Goal: Task Accomplishment & Management: Use online tool/utility

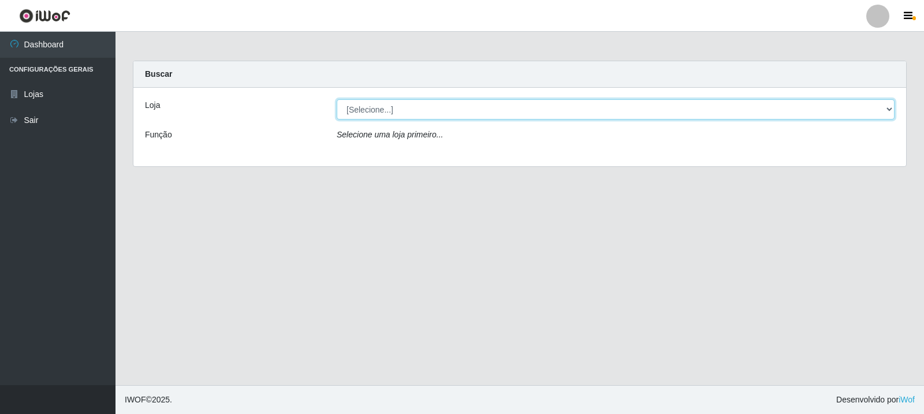
click at [398, 103] on select "[Selecione...] Rede Compras Supermercados - LOJA 3" at bounding box center [616, 109] width 558 height 20
select select "162"
click at [337, 99] on select "[Selecione...] Rede Compras Supermercados - LOJA 3" at bounding box center [616, 109] width 558 height 20
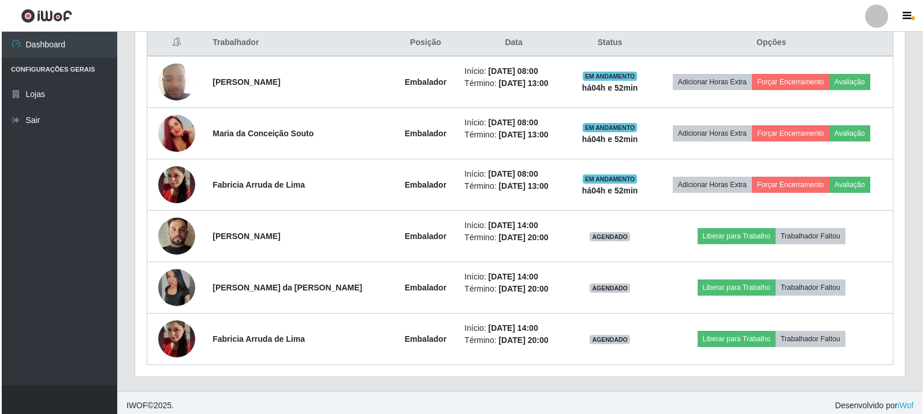
scroll to position [456, 0]
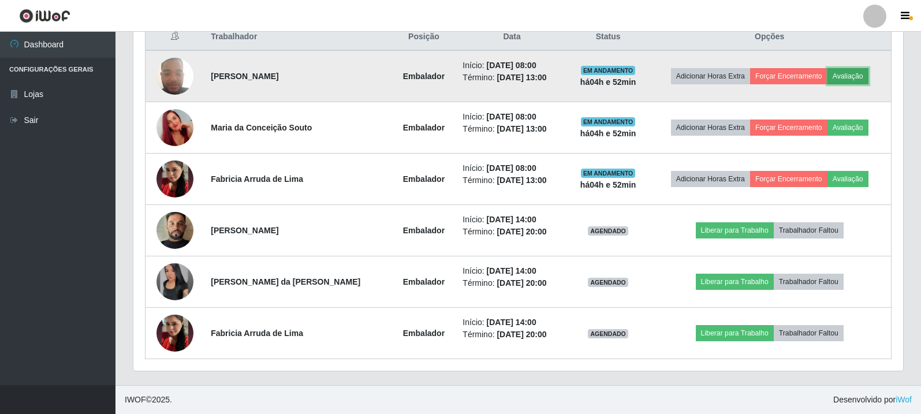
click at [848, 76] on button "Avaliação" at bounding box center [848, 76] width 41 height 16
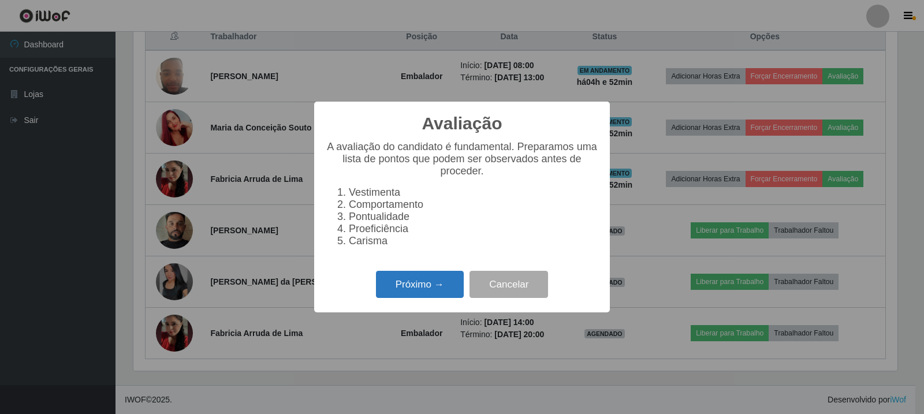
click at [419, 288] on button "Próximo →" at bounding box center [420, 284] width 88 height 27
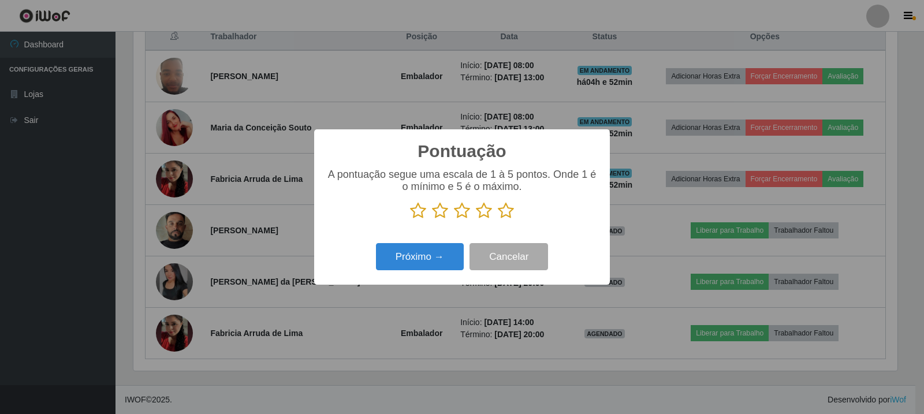
click at [503, 207] on icon at bounding box center [506, 210] width 16 height 17
click at [498, 219] on input "radio" at bounding box center [498, 219] width 0 height 0
click at [513, 260] on button "Cancelar" at bounding box center [509, 256] width 79 height 27
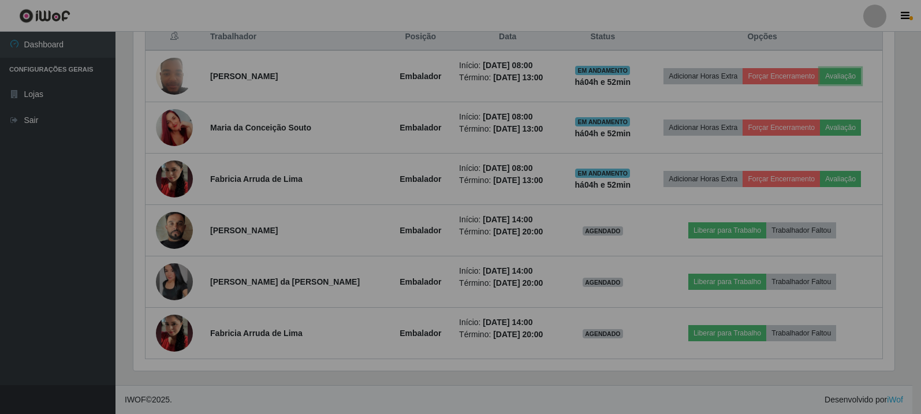
scroll to position [240, 770]
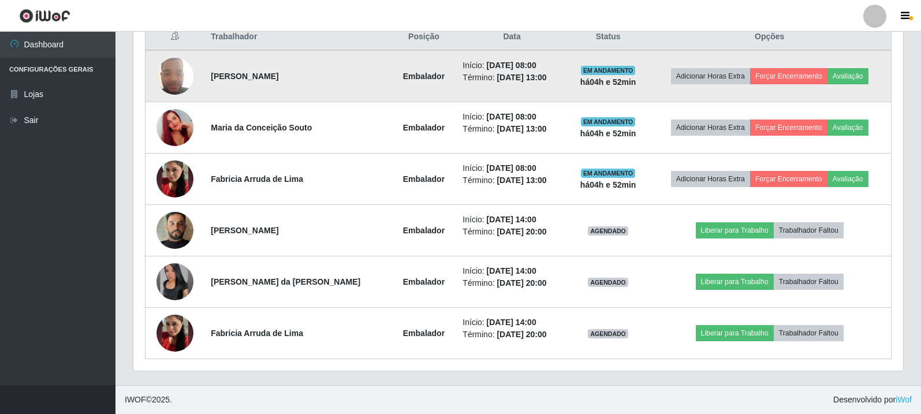
click at [842, 66] on td "Adicionar Horas Extra Forçar Encerramento Avaliação" at bounding box center [769, 76] width 243 height 52
click at [837, 81] on button "Avaliação" at bounding box center [848, 76] width 41 height 16
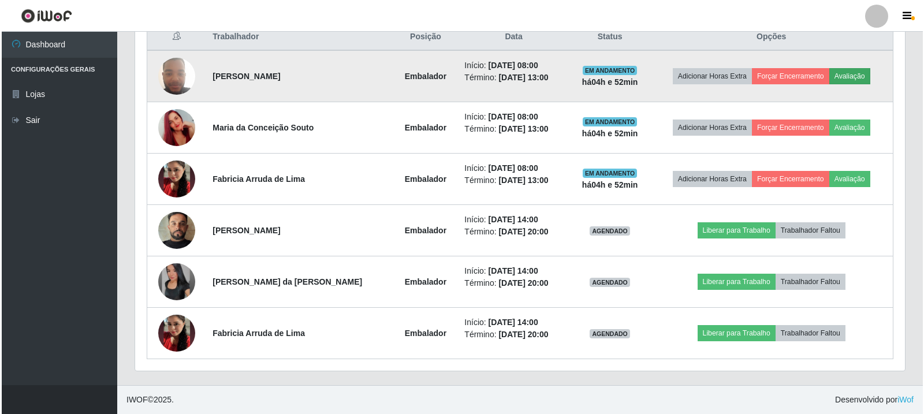
scroll to position [240, 764]
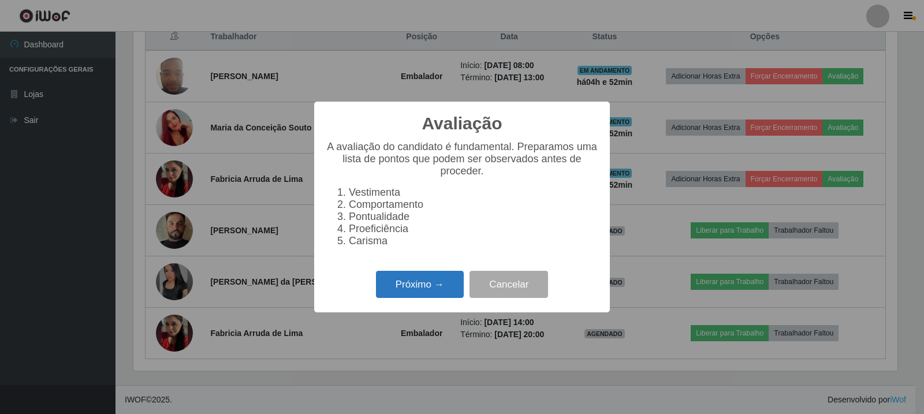
click at [441, 287] on button "Próximo →" at bounding box center [420, 284] width 88 height 27
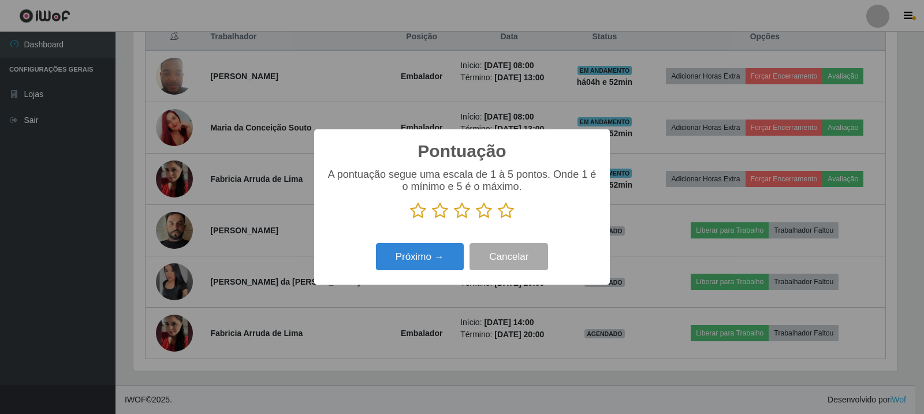
click at [505, 208] on icon at bounding box center [506, 210] width 16 height 17
click at [498, 219] on input "radio" at bounding box center [498, 219] width 0 height 0
click at [429, 249] on button "Próximo →" at bounding box center [420, 256] width 88 height 27
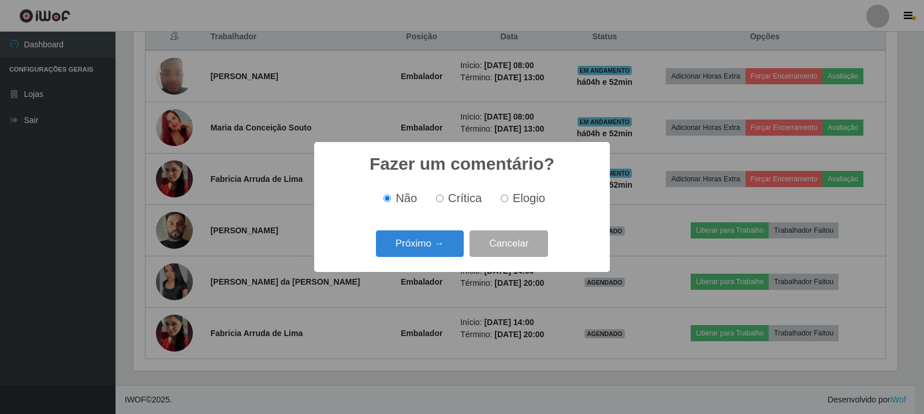
scroll to position [577276, 576752]
click at [511, 195] on label "Elogio" at bounding box center [520, 198] width 49 height 13
click at [508, 195] on input "Elogio" at bounding box center [505, 199] width 8 height 8
radio input "true"
click at [442, 240] on button "Próximo →" at bounding box center [420, 243] width 88 height 27
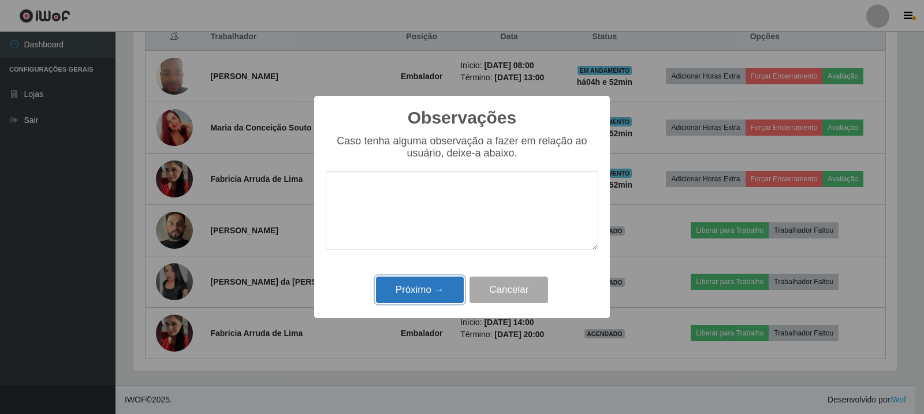
click at [423, 281] on button "Próximo →" at bounding box center [420, 290] width 88 height 27
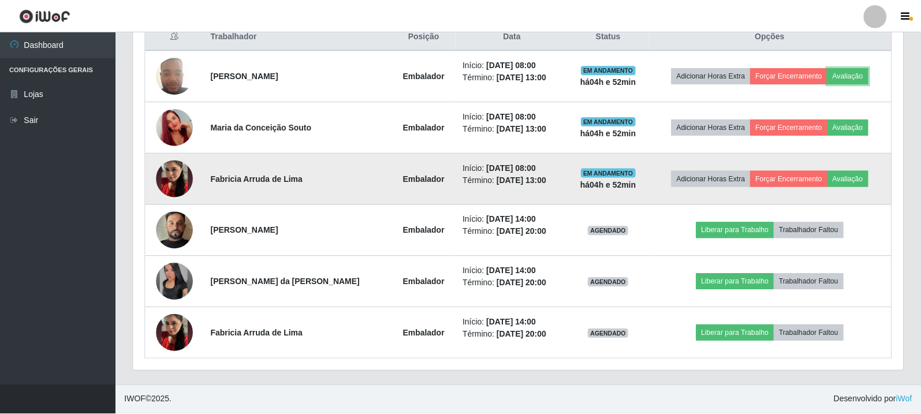
scroll to position [240, 770]
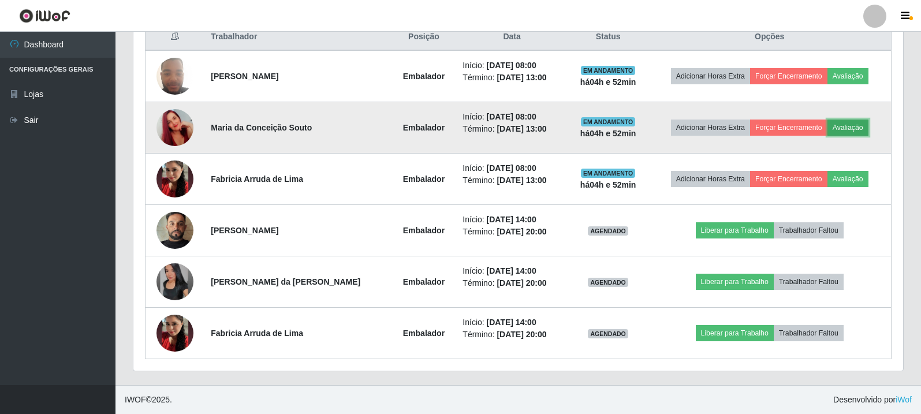
click at [846, 132] on button "Avaliação" at bounding box center [848, 128] width 41 height 16
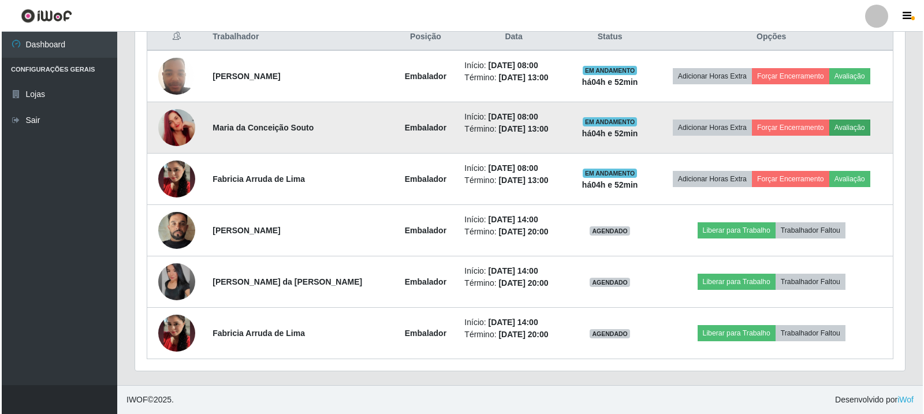
scroll to position [240, 764]
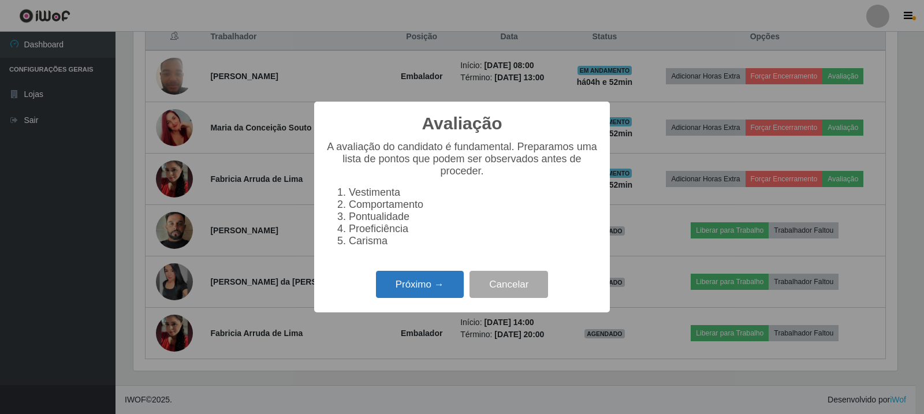
click at [392, 297] on button "Próximo →" at bounding box center [420, 284] width 88 height 27
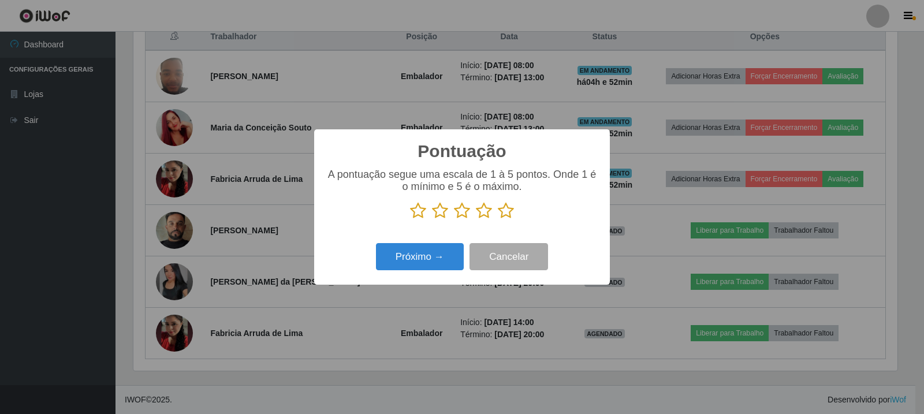
scroll to position [577276, 576752]
click at [506, 213] on icon at bounding box center [506, 210] width 16 height 17
click at [498, 219] on input "radio" at bounding box center [498, 219] width 0 height 0
click at [447, 265] on button "Próximo →" at bounding box center [420, 256] width 88 height 27
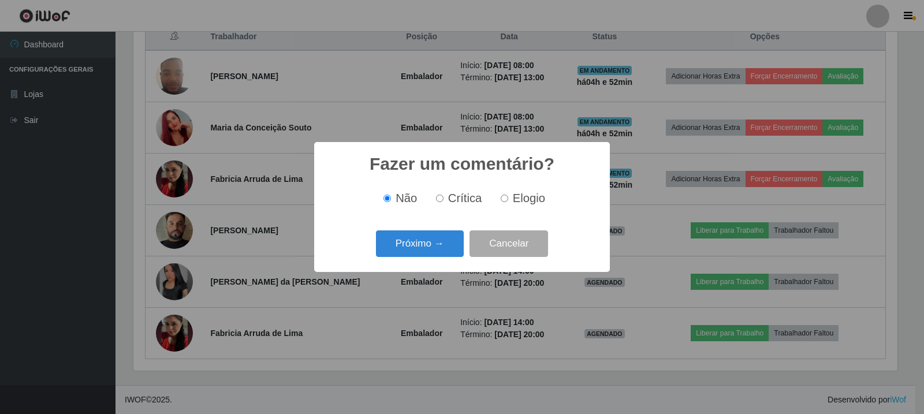
click at [519, 198] on span "Elogio" at bounding box center [529, 198] width 32 height 13
click at [508, 198] on input "Elogio" at bounding box center [505, 199] width 8 height 8
radio input "true"
click at [423, 236] on button "Próximo →" at bounding box center [420, 243] width 88 height 27
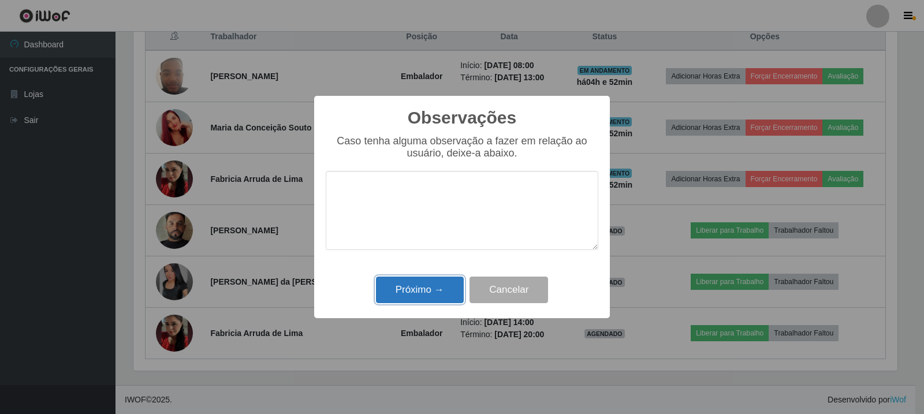
click at [424, 292] on button "Próximo →" at bounding box center [420, 290] width 88 height 27
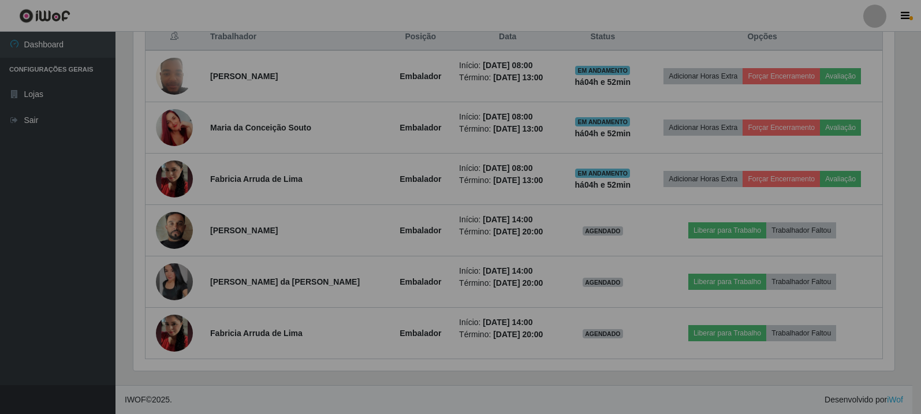
scroll to position [240, 770]
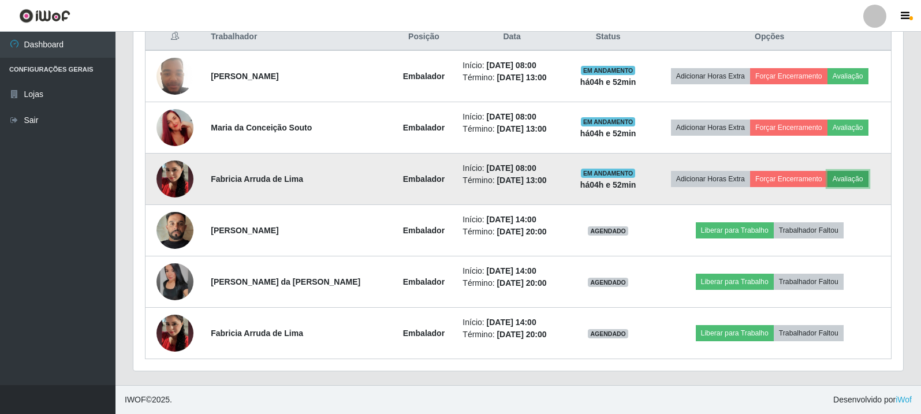
click at [842, 177] on button "Avaliação" at bounding box center [848, 179] width 41 height 16
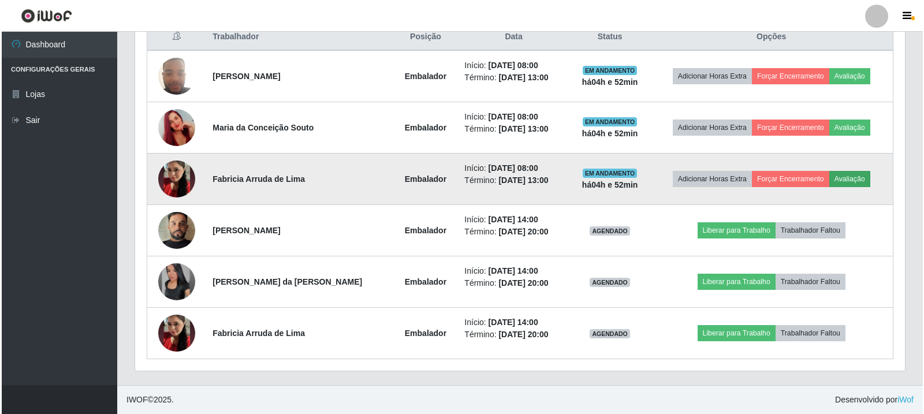
scroll to position [240, 764]
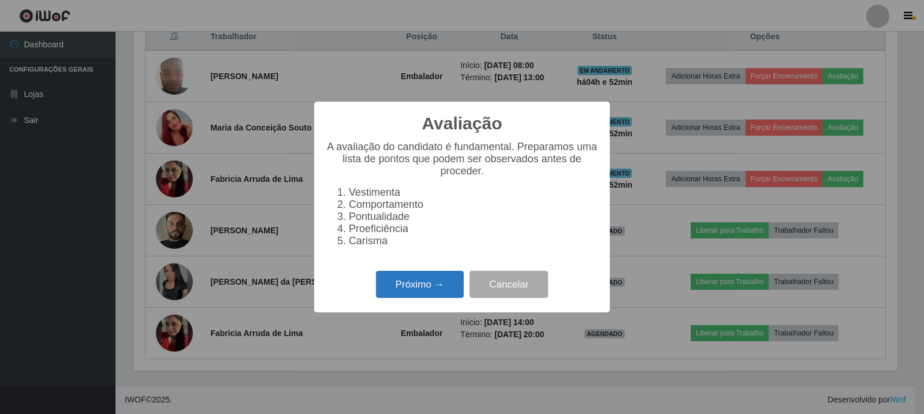
click at [446, 290] on button "Próximo →" at bounding box center [420, 284] width 88 height 27
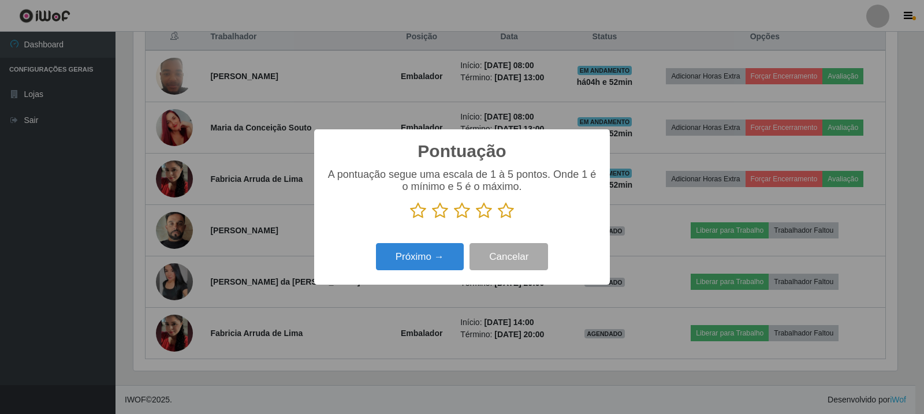
scroll to position [577276, 576752]
click at [511, 214] on icon at bounding box center [506, 210] width 16 height 17
click at [498, 219] on input "radio" at bounding box center [498, 219] width 0 height 0
click at [446, 248] on button "Próximo →" at bounding box center [420, 256] width 88 height 27
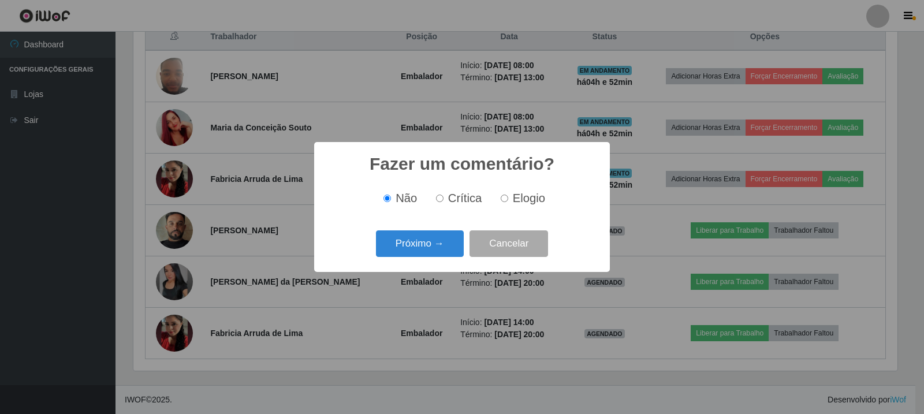
click at [528, 202] on span "Elogio" at bounding box center [529, 198] width 32 height 13
click at [508, 202] on input "Elogio" at bounding box center [505, 199] width 8 height 8
radio input "true"
click at [463, 242] on button "Próximo →" at bounding box center [420, 243] width 88 height 27
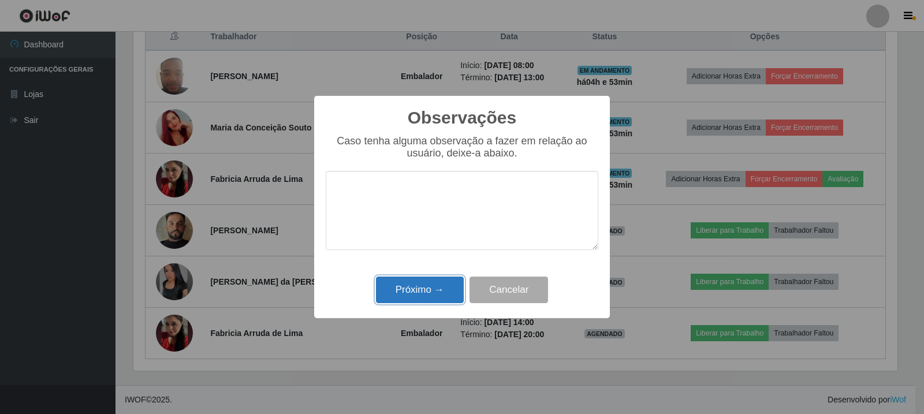
click at [413, 290] on button "Próximo →" at bounding box center [420, 290] width 88 height 27
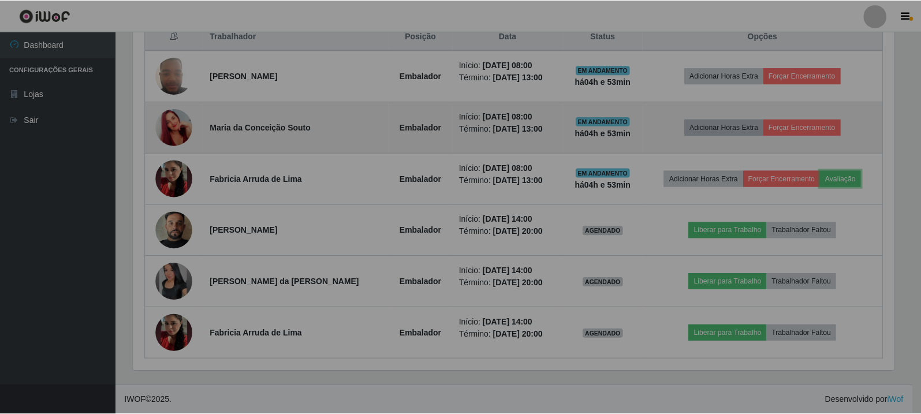
scroll to position [240, 770]
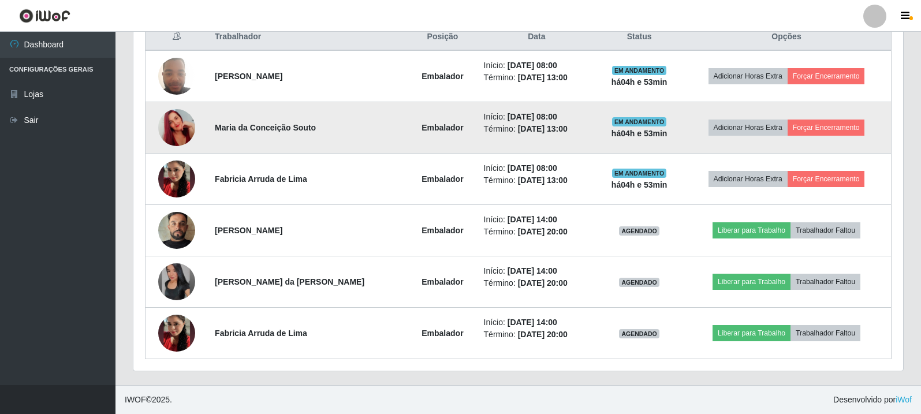
click at [158, 126] on td at bounding box center [177, 127] width 63 height 51
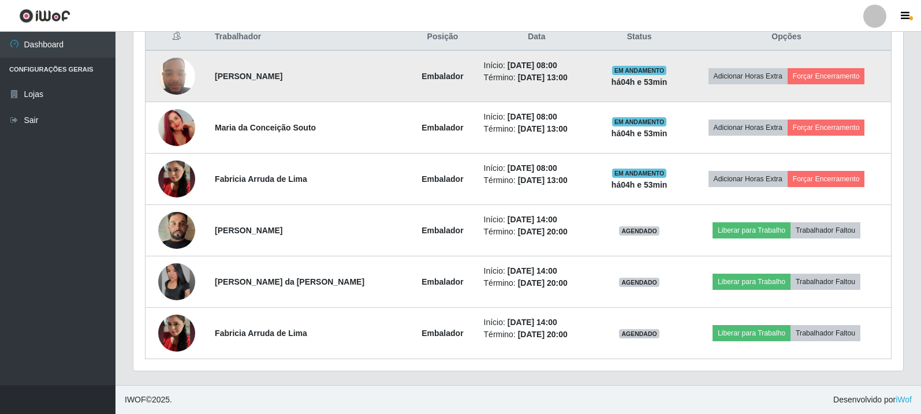
click at [176, 75] on img at bounding box center [176, 75] width 37 height 49
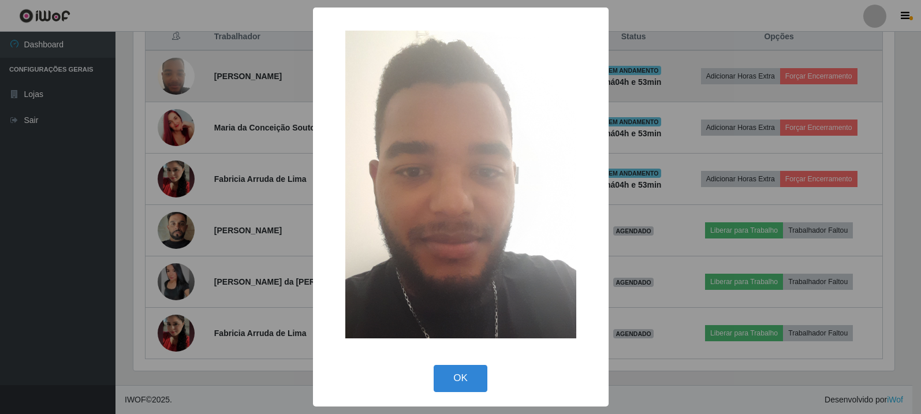
scroll to position [240, 764]
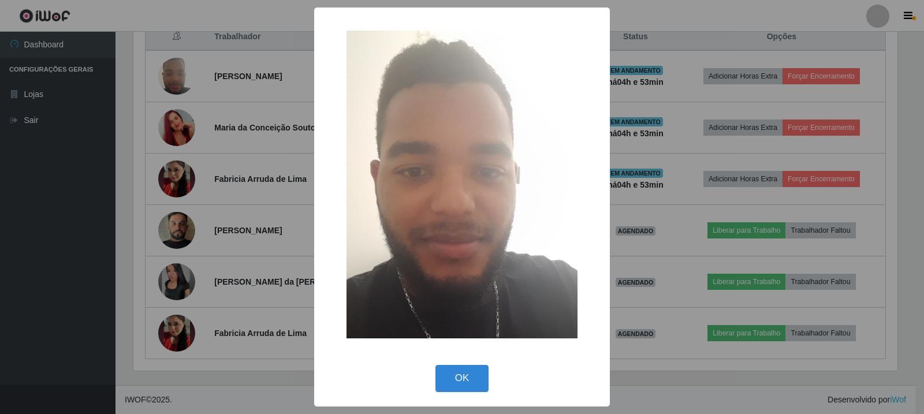
click at [178, 126] on div "× OK Cancel" at bounding box center [462, 207] width 924 height 414
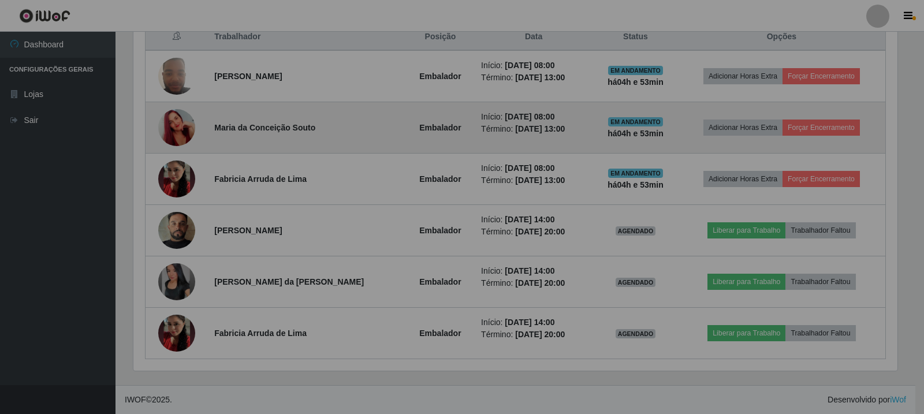
scroll to position [240, 770]
click at [181, 129] on img at bounding box center [176, 128] width 37 height 66
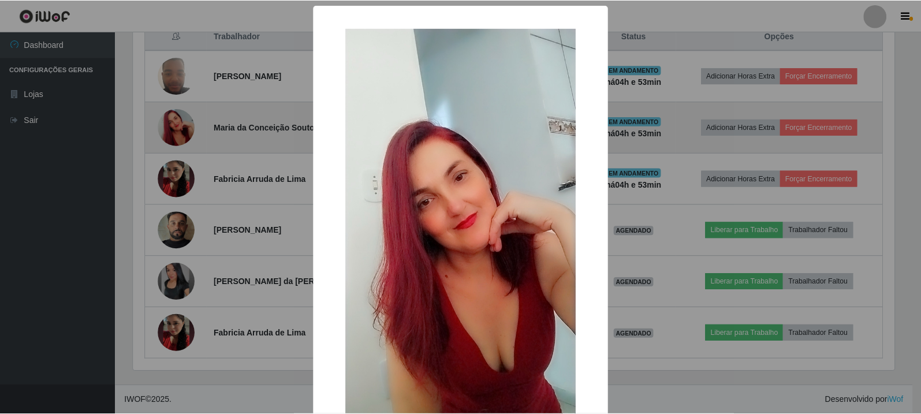
scroll to position [240, 764]
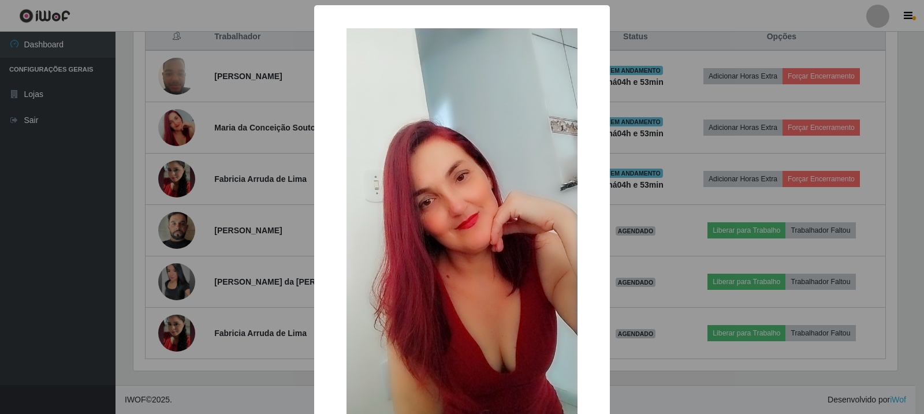
click at [133, 126] on div "× OK Cancel" at bounding box center [462, 207] width 924 height 414
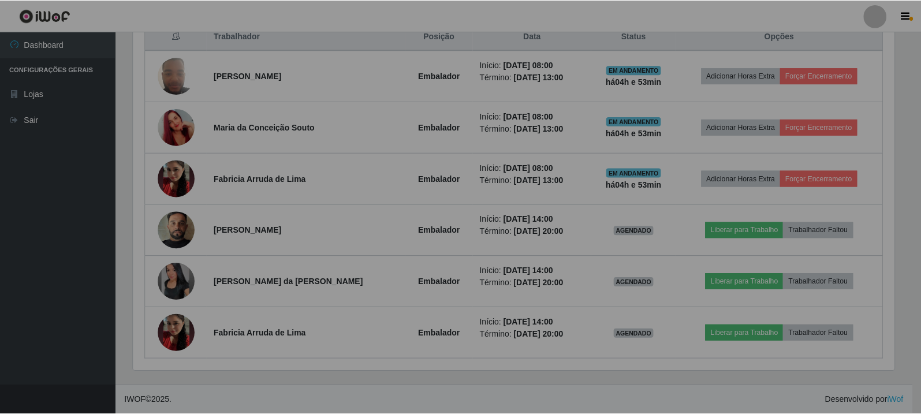
scroll to position [240, 770]
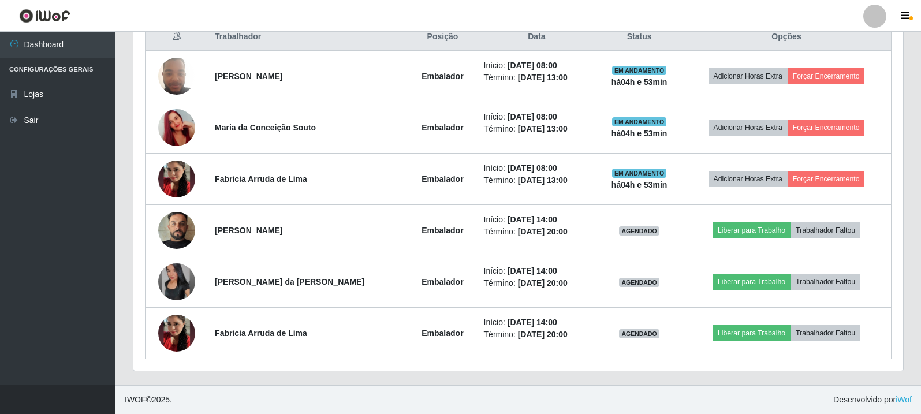
click at [189, 173] on img at bounding box center [176, 179] width 37 height 66
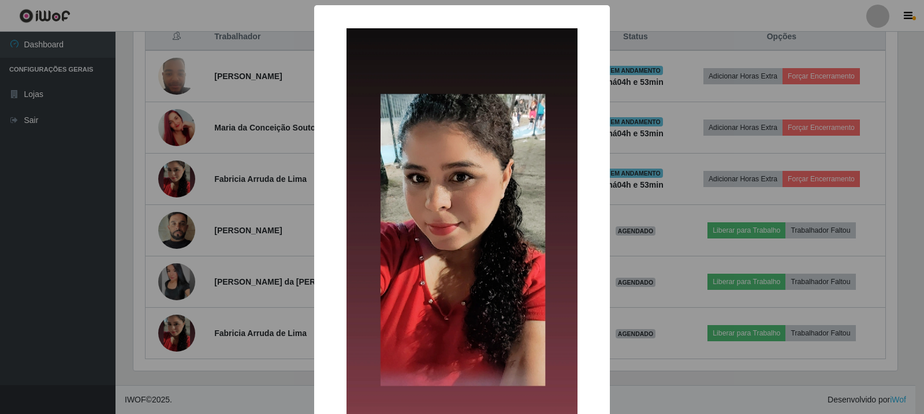
click at [189, 173] on div "× OK Cancel" at bounding box center [462, 207] width 924 height 414
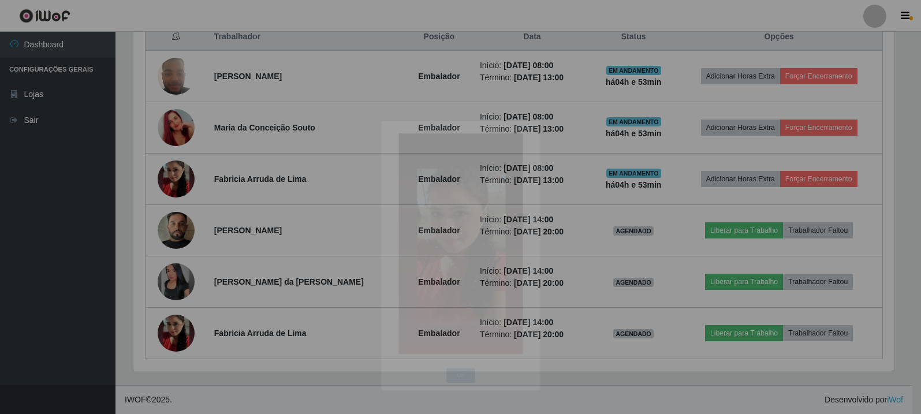
scroll to position [240, 770]
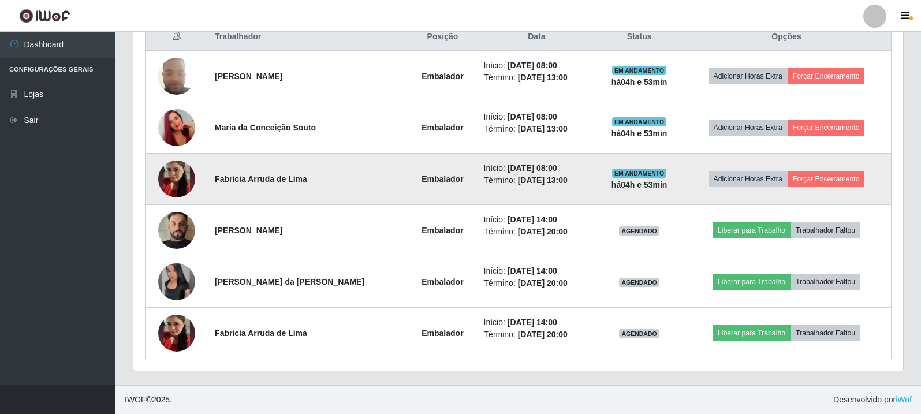
click at [187, 171] on img at bounding box center [176, 179] width 37 height 66
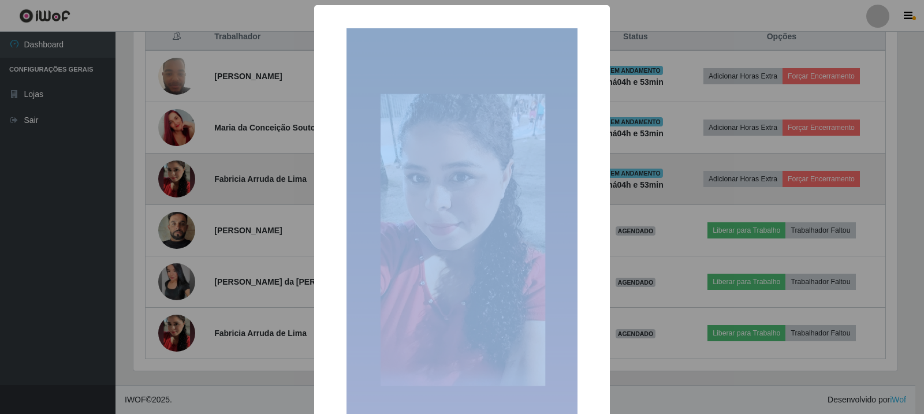
click at [187, 171] on div "× OK Cancel" at bounding box center [462, 207] width 924 height 414
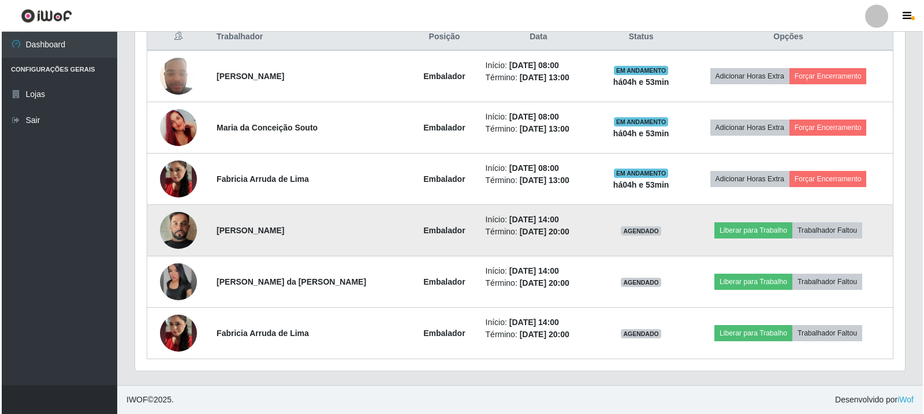
scroll to position [240, 770]
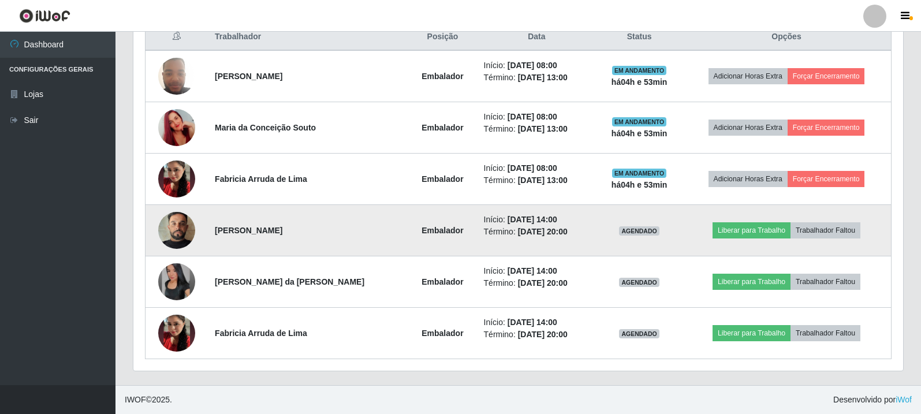
click at [176, 229] on img at bounding box center [176, 231] width 37 height 66
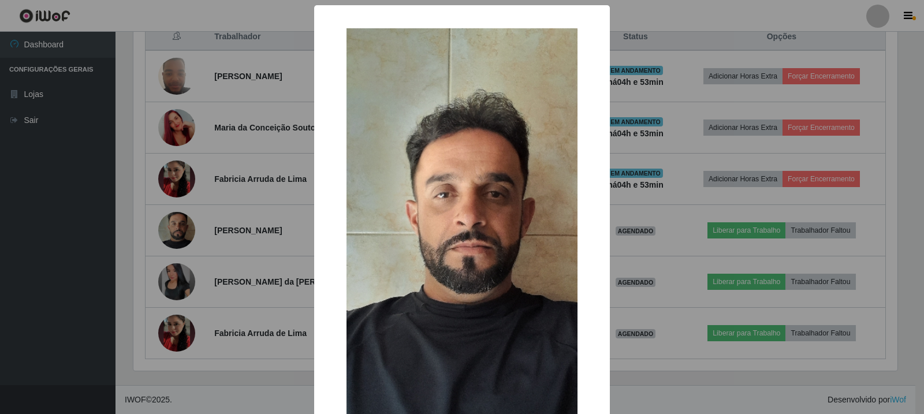
click at [176, 283] on div "× OK Cancel" at bounding box center [462, 207] width 924 height 414
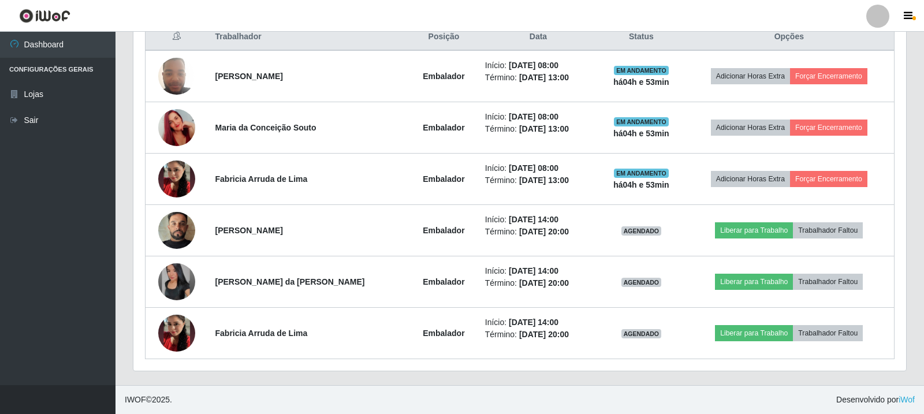
click at [176, 283] on img at bounding box center [176, 281] width 37 height 37
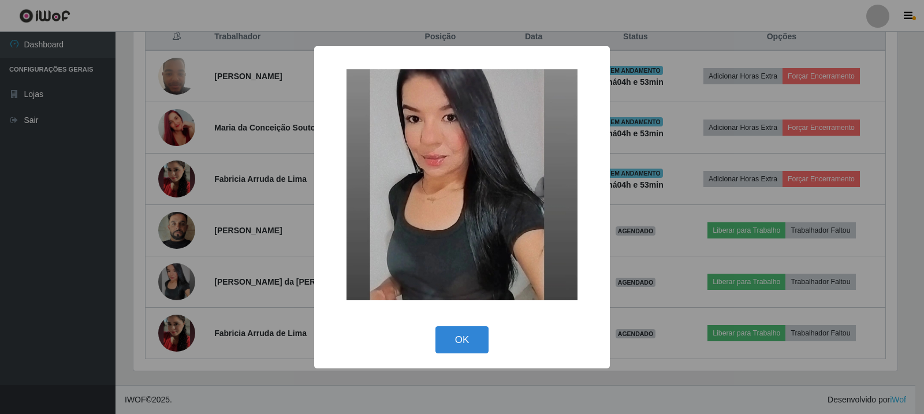
click at [171, 326] on div "× OK Cancel" at bounding box center [462, 207] width 924 height 414
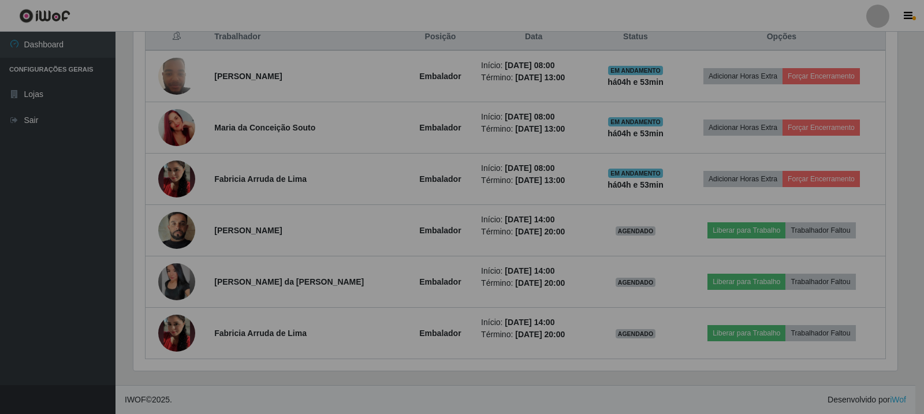
click at [172, 327] on img at bounding box center [176, 333] width 37 height 66
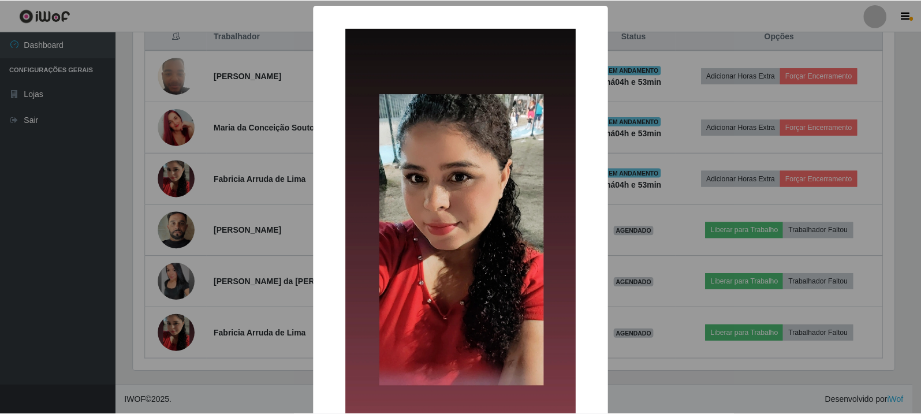
scroll to position [0, 0]
click at [172, 327] on div "× OK Cancel" at bounding box center [462, 207] width 924 height 414
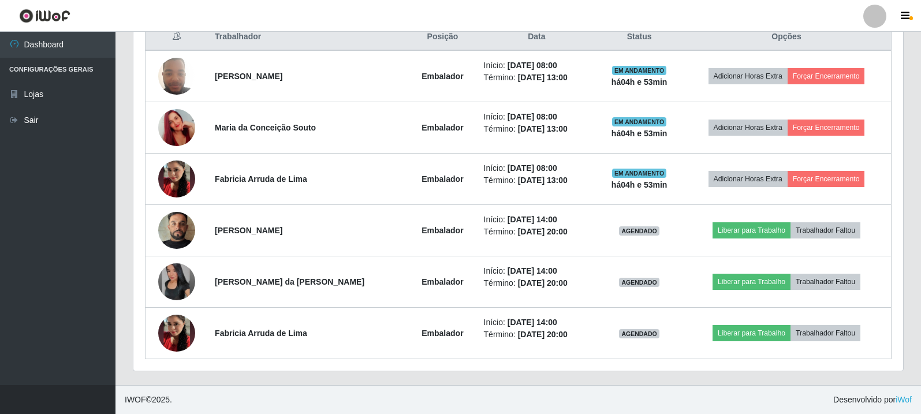
scroll to position [240, 770]
click at [915, 14] on button "button" at bounding box center [906, 16] width 29 height 16
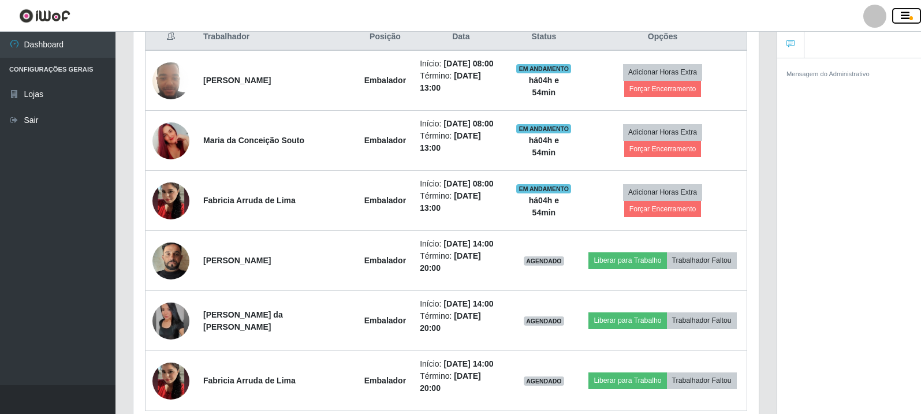
scroll to position [240, 625]
click at [915, 14] on button "button" at bounding box center [906, 16] width 29 height 16
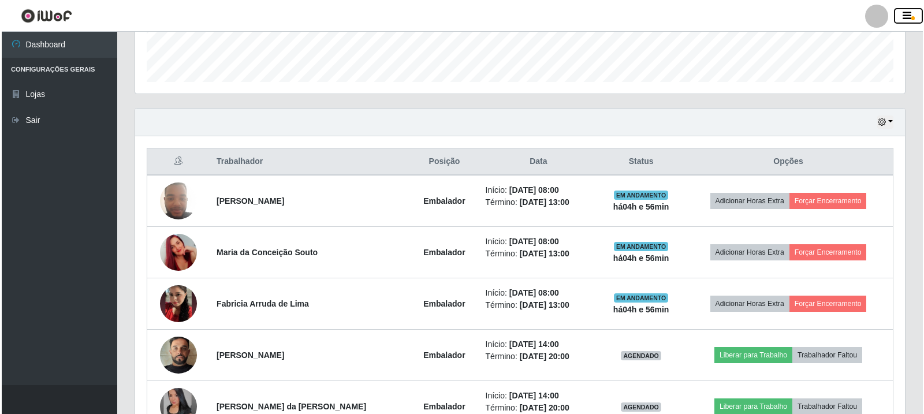
scroll to position [282, 0]
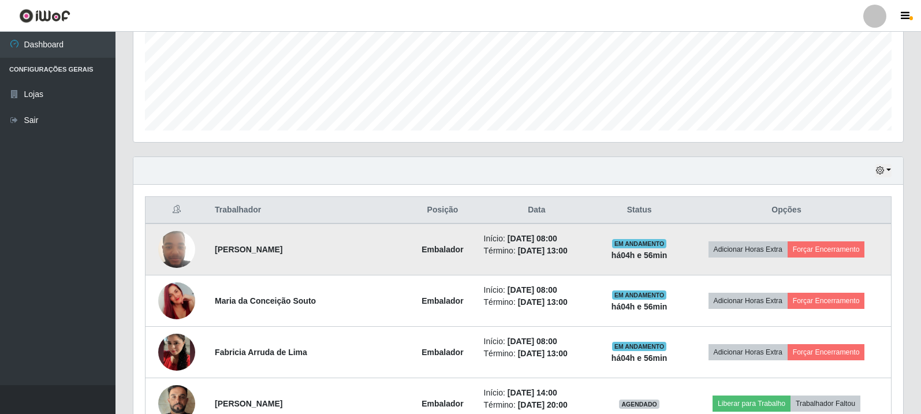
click at [177, 262] on img at bounding box center [176, 249] width 37 height 49
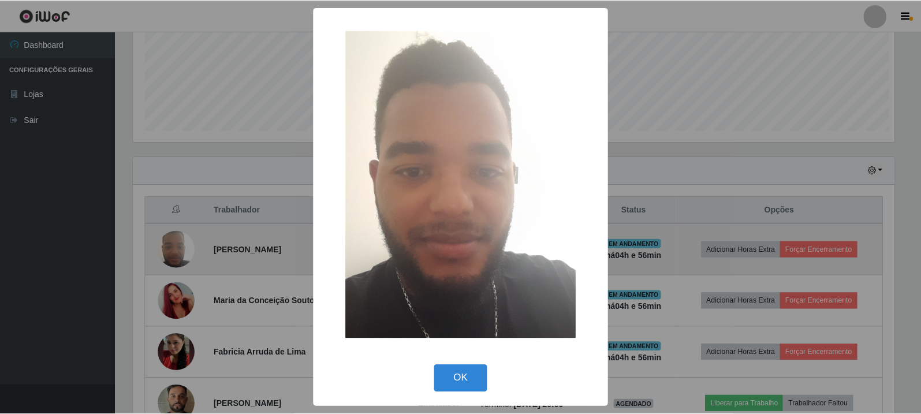
scroll to position [240, 764]
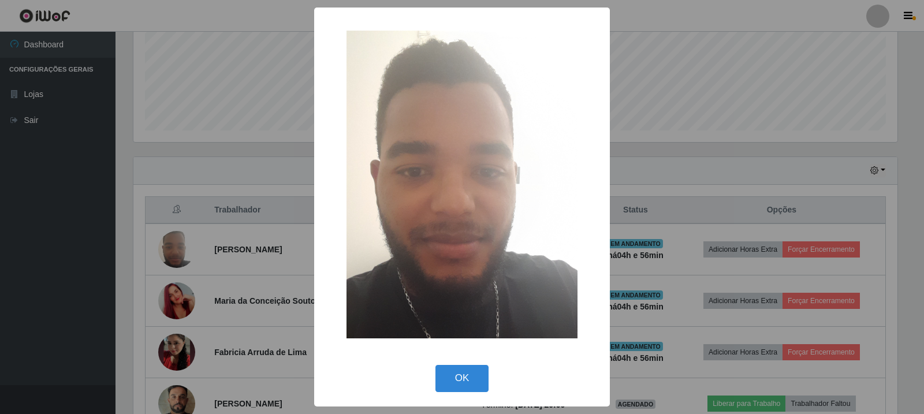
drag, startPoint x: 182, startPoint y: 304, endPoint x: 182, endPoint y: 312, distance: 8.1
click at [182, 306] on div "× OK Cancel" at bounding box center [462, 207] width 924 height 414
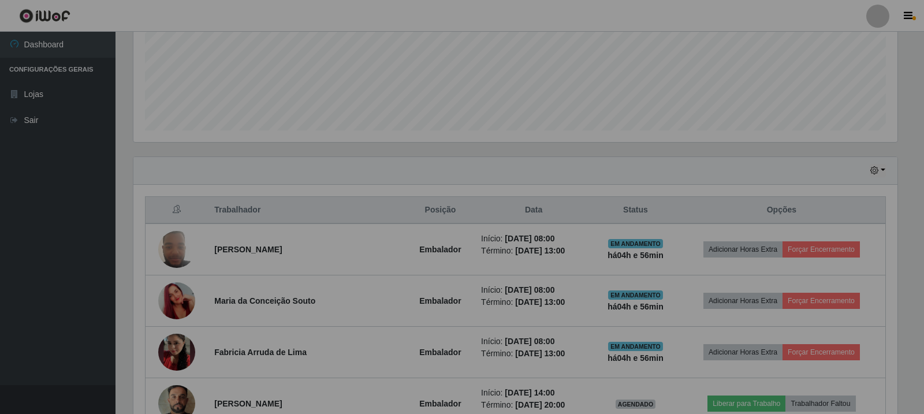
scroll to position [240, 770]
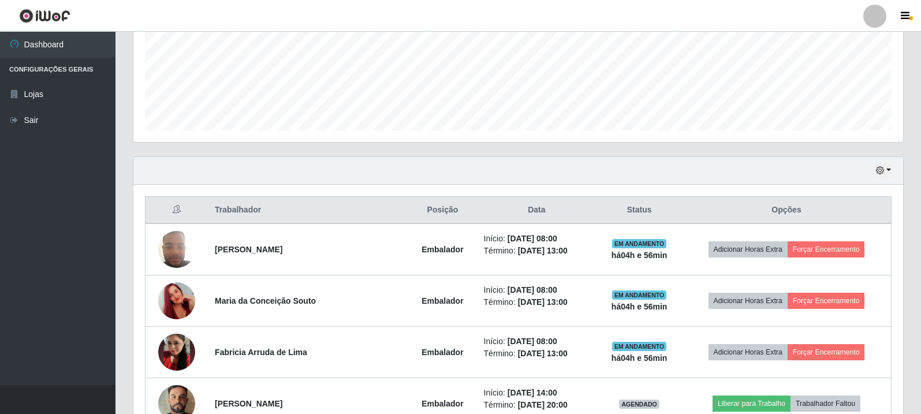
click at [182, 312] on img at bounding box center [176, 301] width 37 height 66
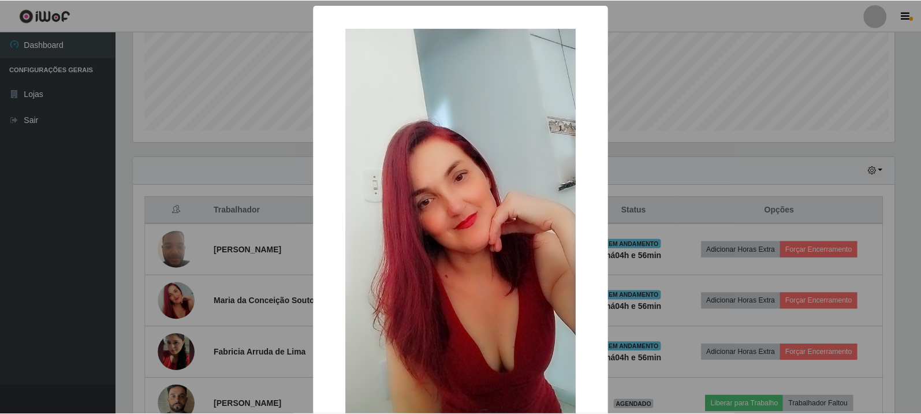
scroll to position [240, 764]
click at [184, 341] on div "× OK Cancel" at bounding box center [462, 207] width 924 height 414
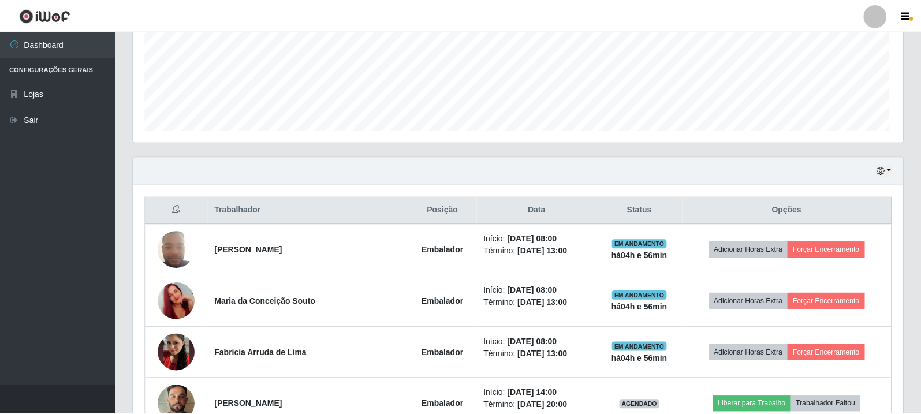
scroll to position [240, 770]
click at [185, 347] on img at bounding box center [176, 352] width 37 height 66
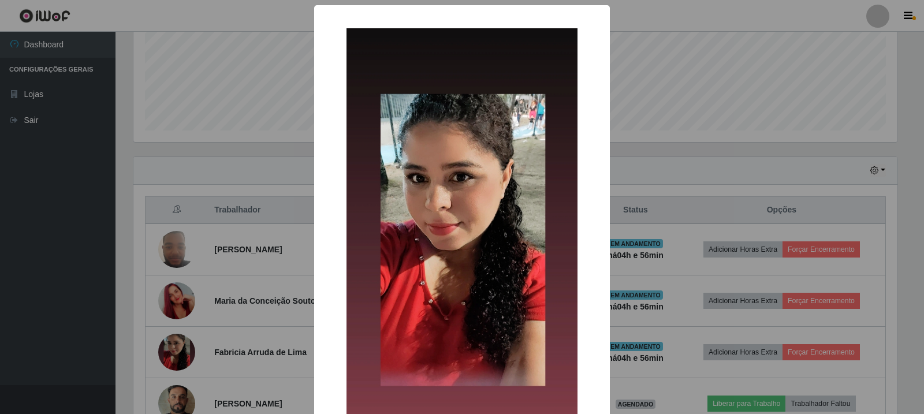
click at [185, 337] on div "× OK Cancel" at bounding box center [462, 207] width 924 height 414
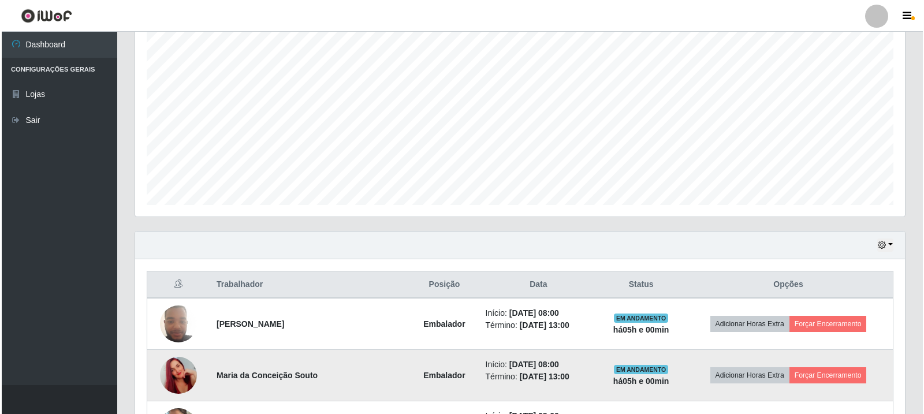
scroll to position [347, 0]
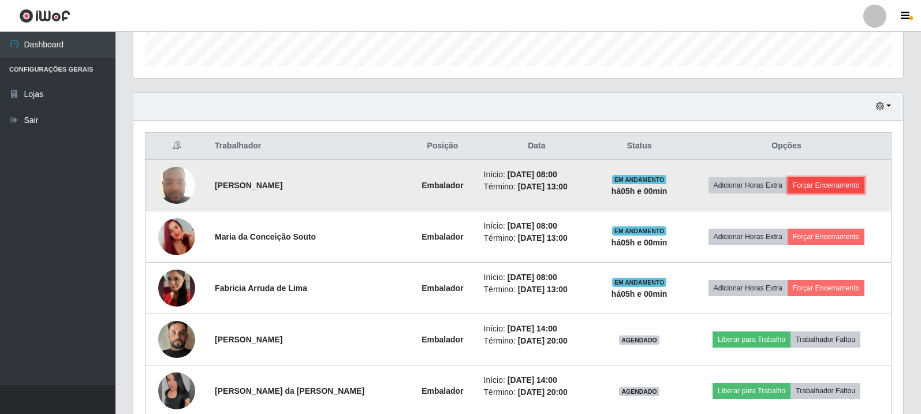
click at [835, 185] on button "Forçar Encerramento" at bounding box center [826, 185] width 77 height 16
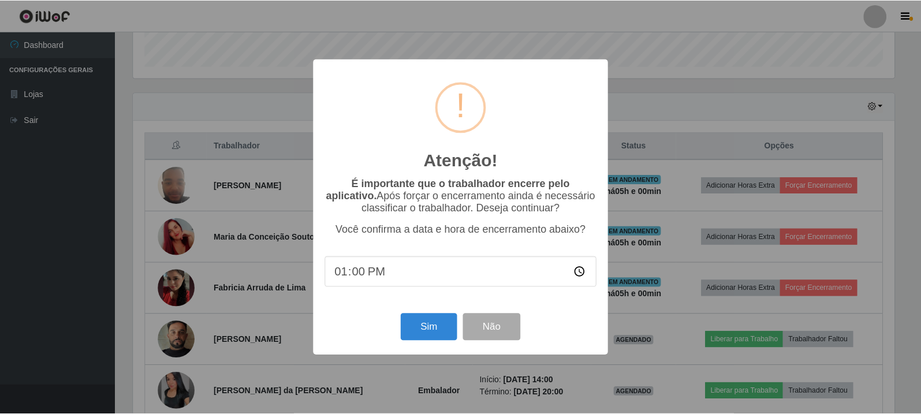
scroll to position [240, 764]
click at [420, 331] on button "Sim" at bounding box center [430, 327] width 56 height 27
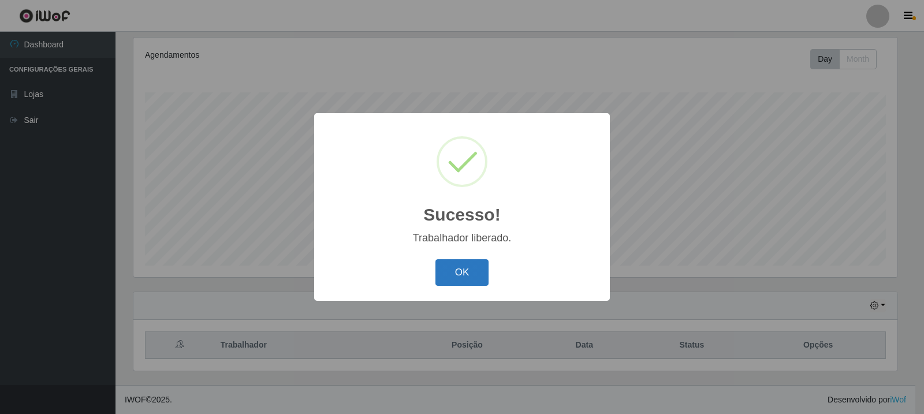
click at [453, 271] on button "OK" at bounding box center [462, 272] width 54 height 27
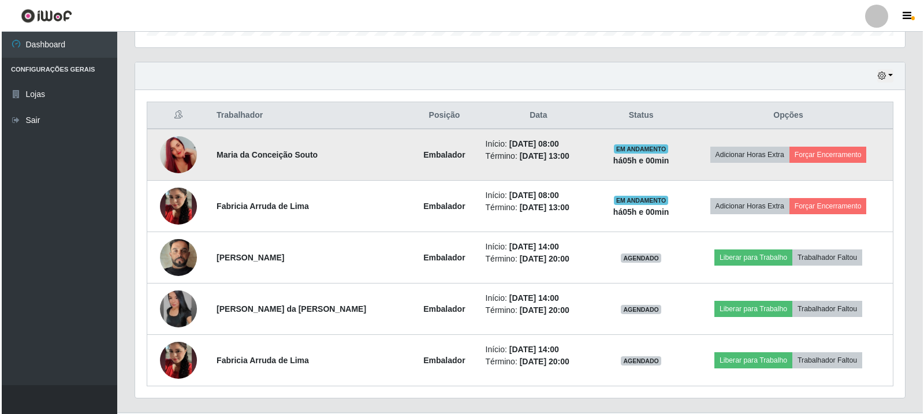
scroll to position [378, 0]
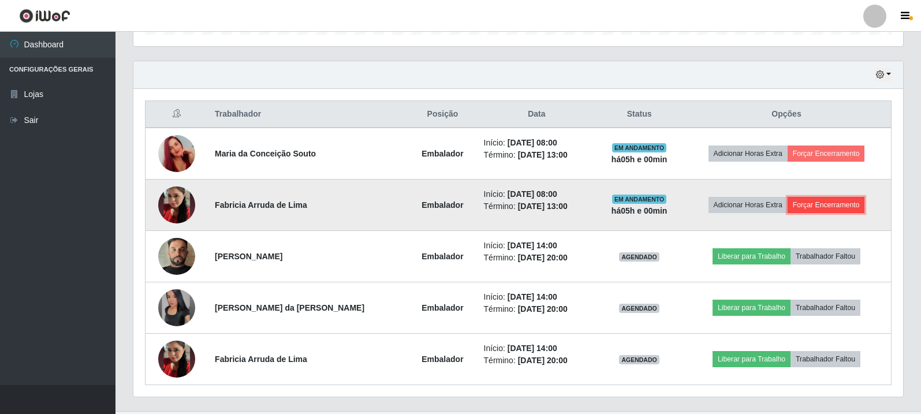
click at [847, 207] on button "Forçar Encerramento" at bounding box center [826, 205] width 77 height 16
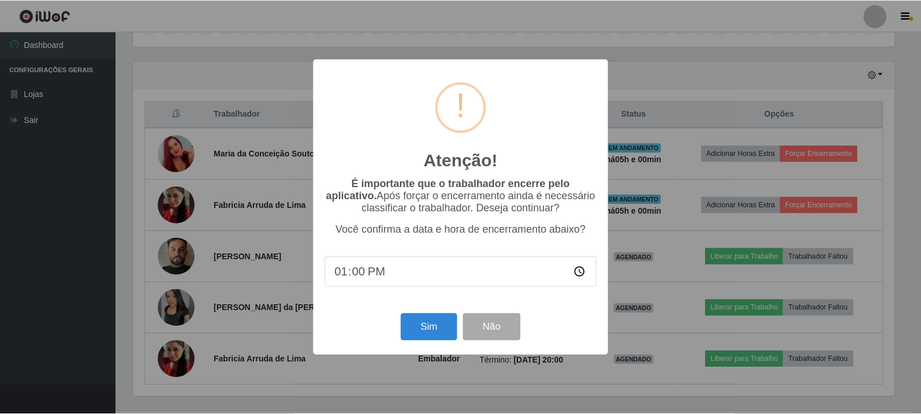
scroll to position [240, 764]
click at [404, 333] on button "Sim" at bounding box center [430, 327] width 56 height 27
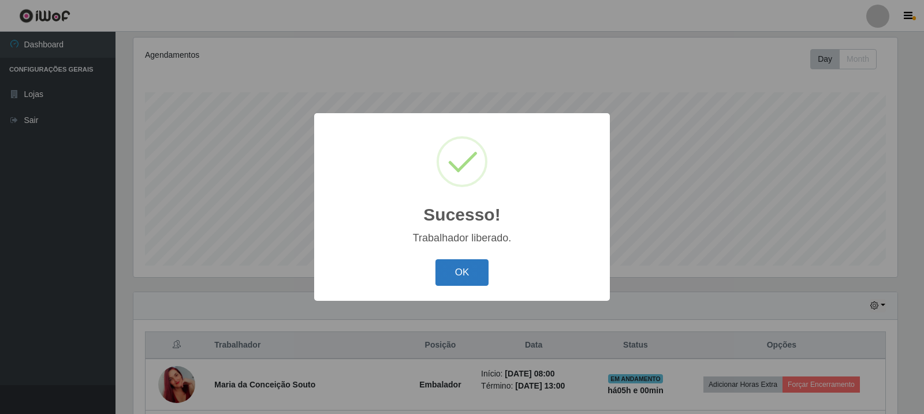
click at [448, 260] on button "OK" at bounding box center [462, 272] width 54 height 27
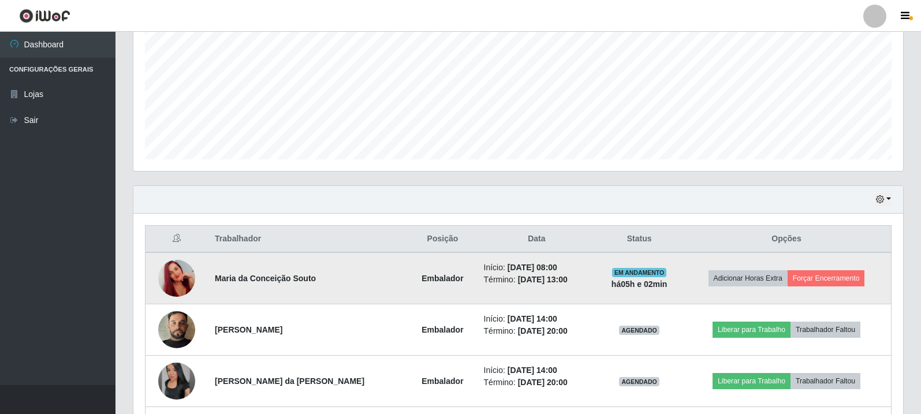
scroll to position [347, 0]
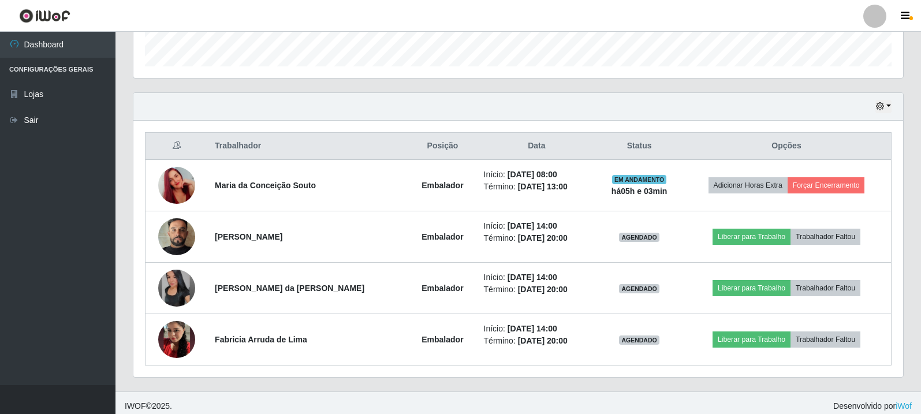
click at [521, 147] on th "Data" at bounding box center [537, 146] width 120 height 27
drag, startPoint x: 501, startPoint y: 150, endPoint x: 539, endPoint y: 154, distance: 37.8
click at [539, 154] on th "Data" at bounding box center [537, 146] width 120 height 27
click at [654, 147] on th "Status" at bounding box center [639, 146] width 85 height 27
click at [645, 146] on th "Status" at bounding box center [639, 146] width 85 height 27
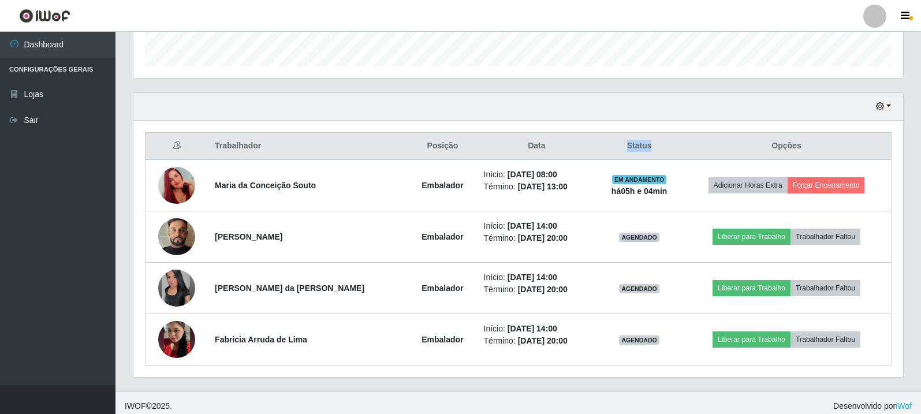
drag, startPoint x: 654, startPoint y: 150, endPoint x: 615, endPoint y: 154, distance: 39.5
click at [615, 154] on th "Status" at bounding box center [639, 146] width 85 height 27
click at [619, 145] on th "Status" at bounding box center [639, 146] width 85 height 27
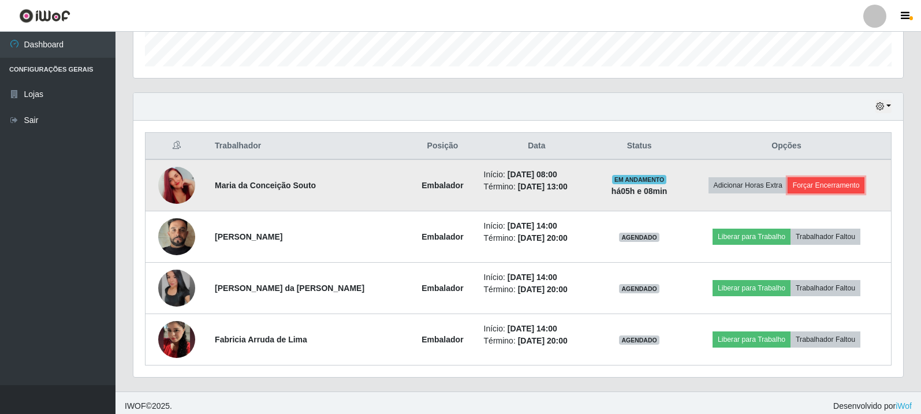
click at [817, 182] on button "Forçar Encerramento" at bounding box center [826, 185] width 77 height 16
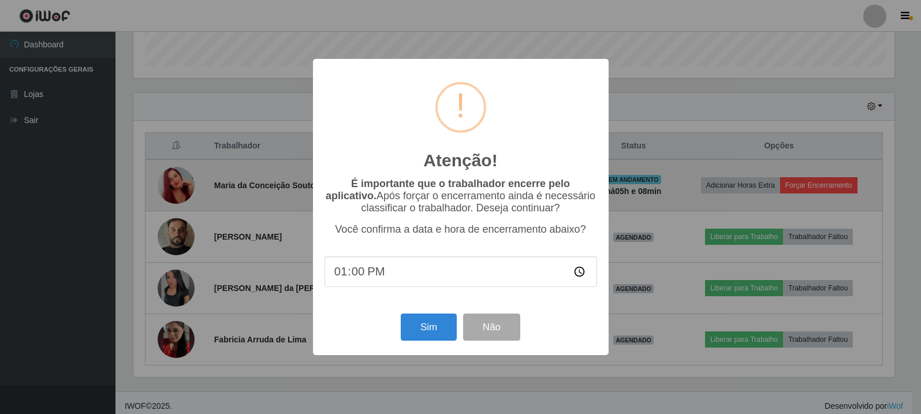
scroll to position [240, 764]
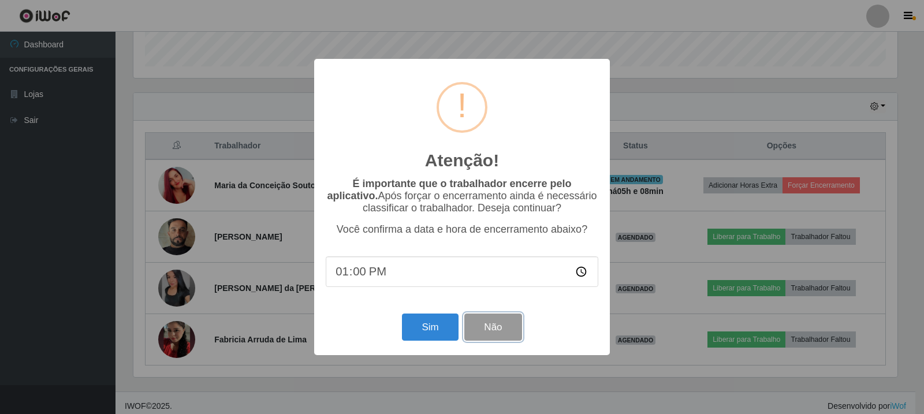
click at [493, 326] on button "Não" at bounding box center [492, 327] width 57 height 27
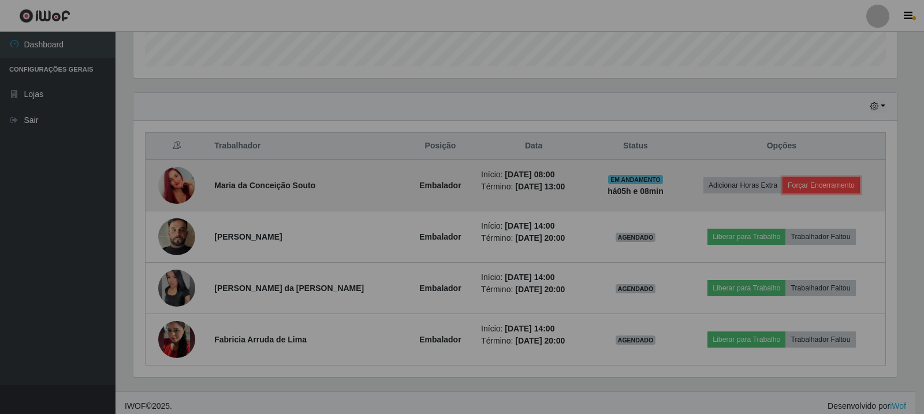
scroll to position [240, 770]
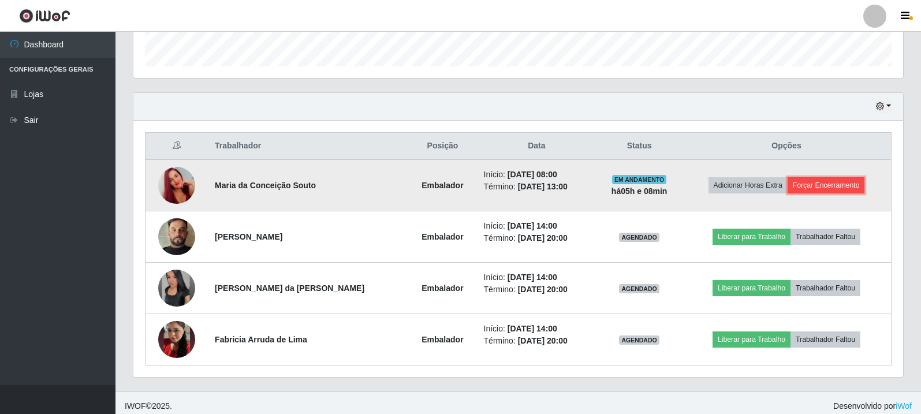
click at [843, 178] on button "Forçar Encerramento" at bounding box center [826, 185] width 77 height 16
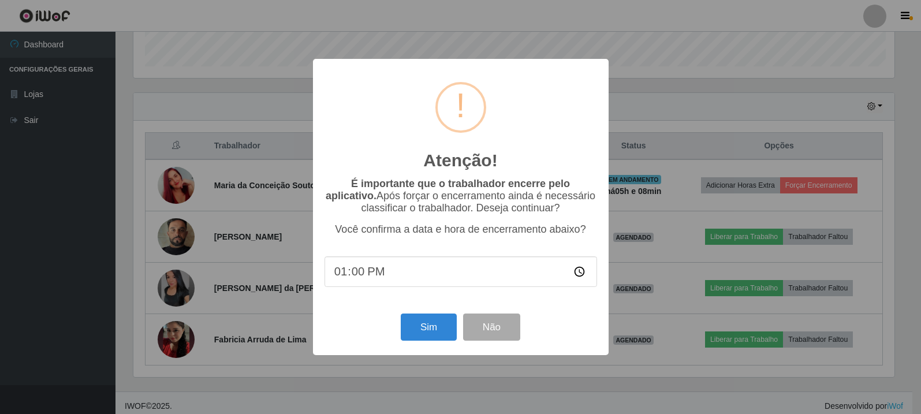
scroll to position [240, 764]
click at [418, 332] on button "Sim" at bounding box center [430, 327] width 56 height 27
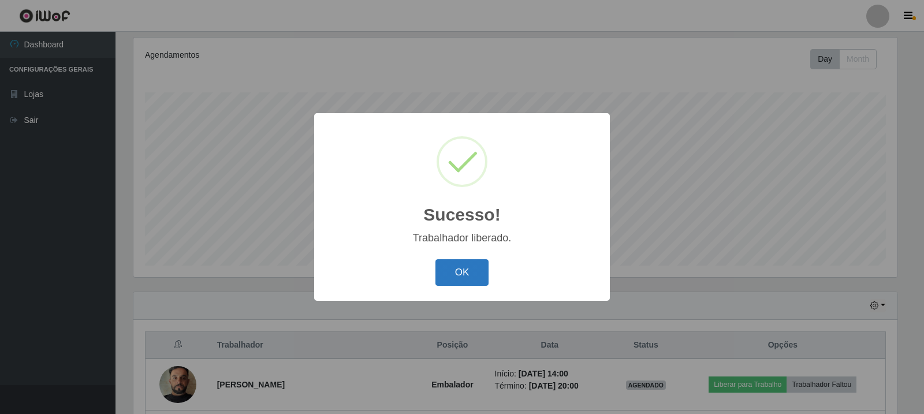
click at [487, 266] on button "OK" at bounding box center [462, 272] width 54 height 27
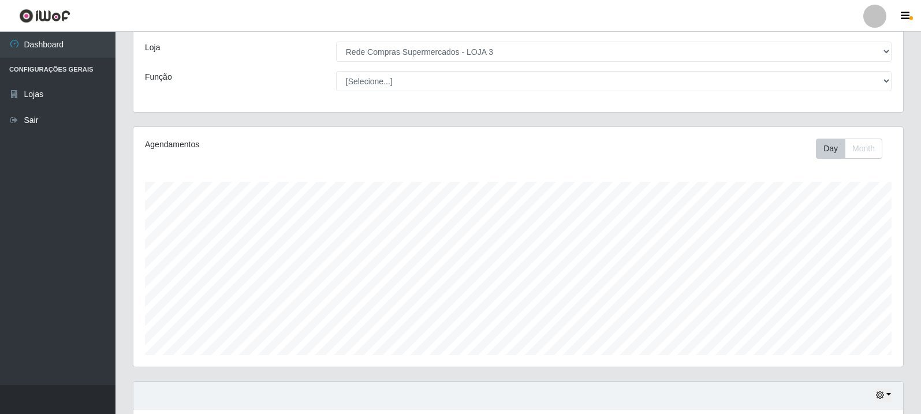
scroll to position [0, 0]
